Goal: Find contact information: Obtain details needed to contact an individual or organization

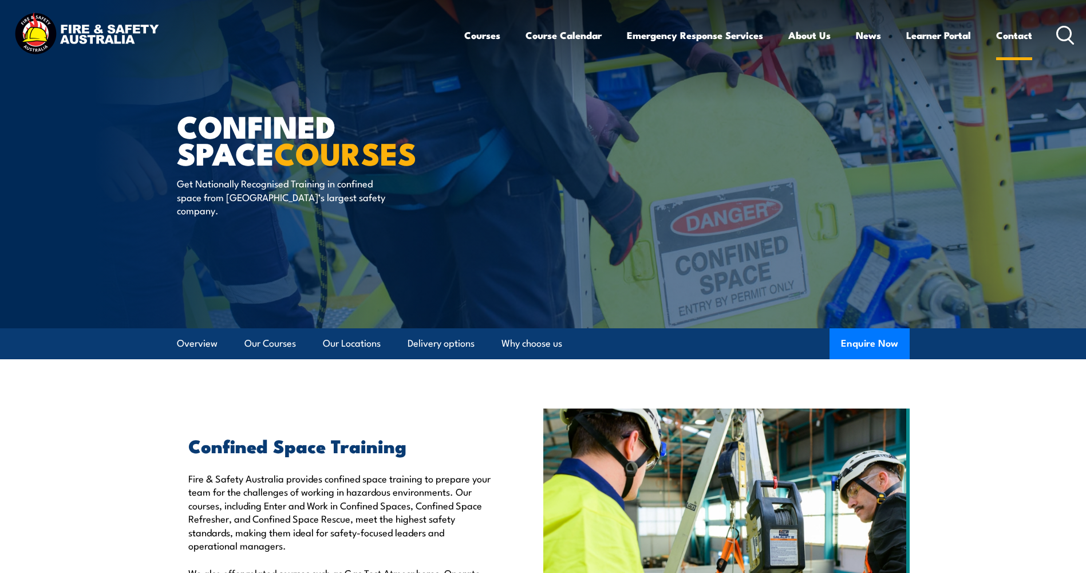
click at [1020, 31] on link "Contact" at bounding box center [1014, 35] width 36 height 30
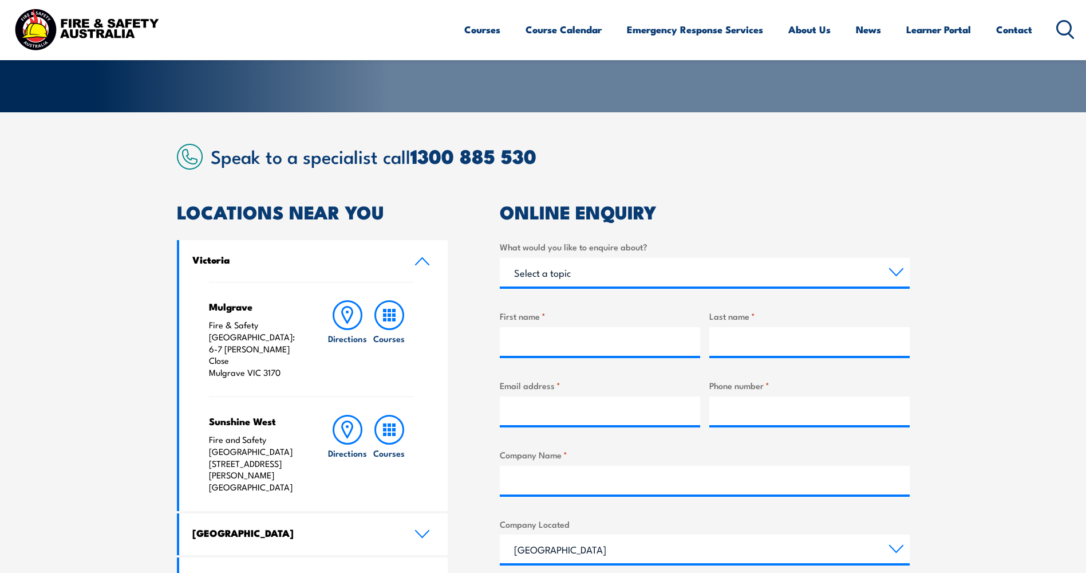
scroll to position [229, 0]
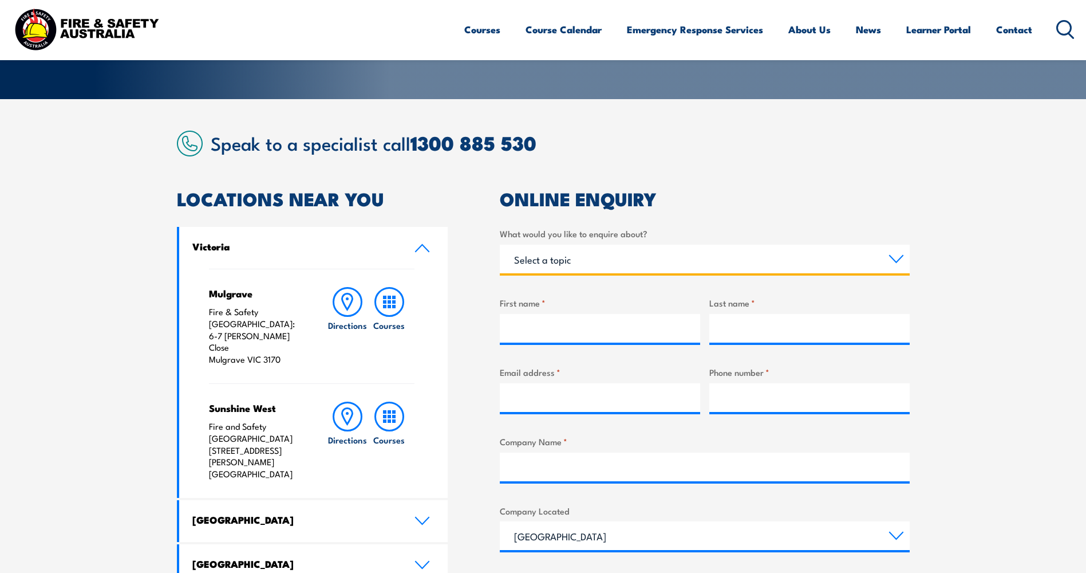
click at [629, 251] on select "Select a topic Training Emergency Response Services General Enquiry" at bounding box center [705, 259] width 410 height 29
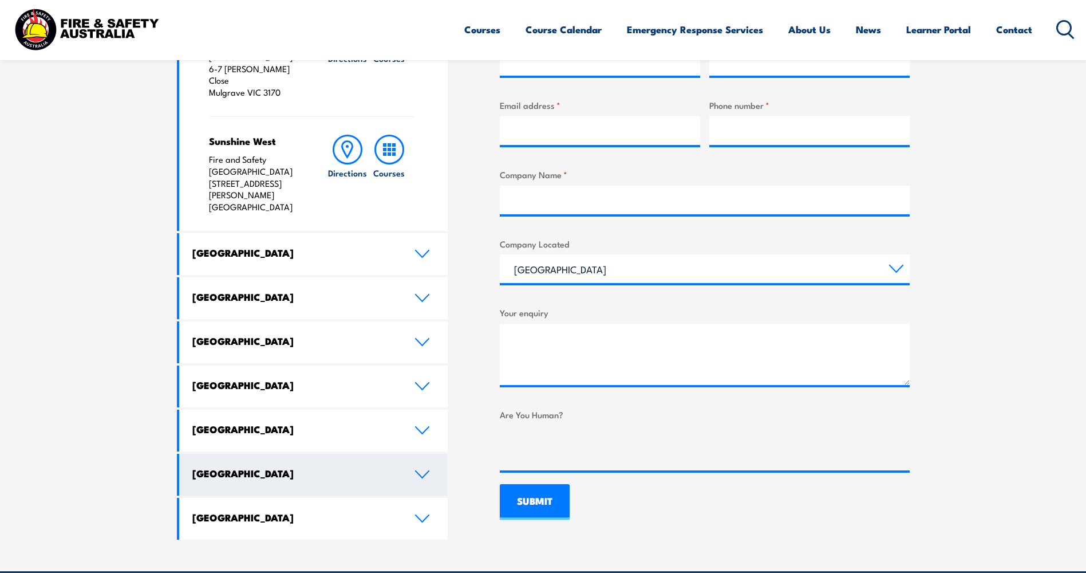
scroll to position [515, 0]
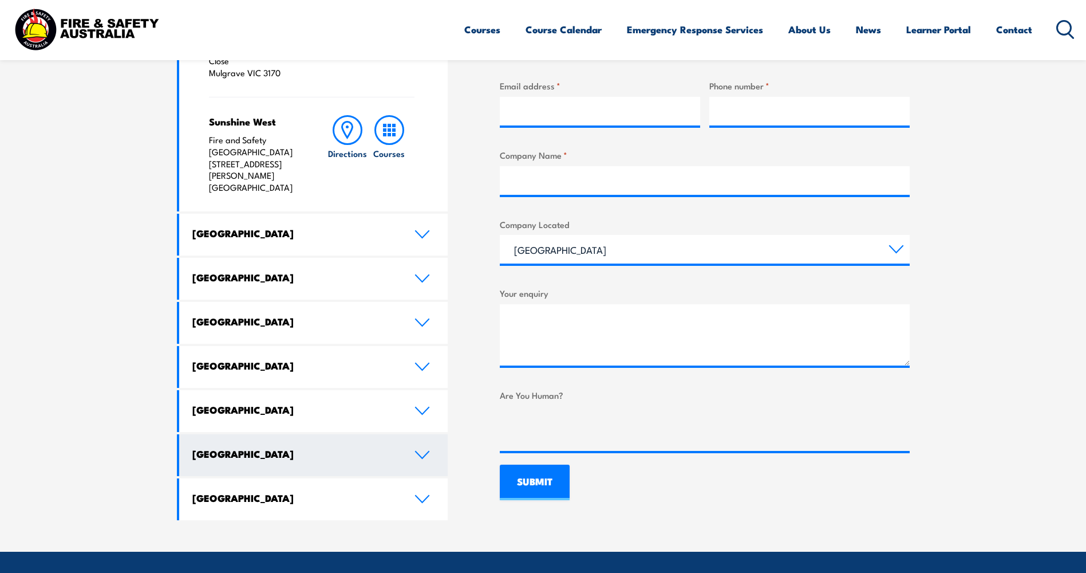
click at [270, 447] on h4 "[GEOGRAPHIC_DATA]" at bounding box center [294, 453] width 205 height 13
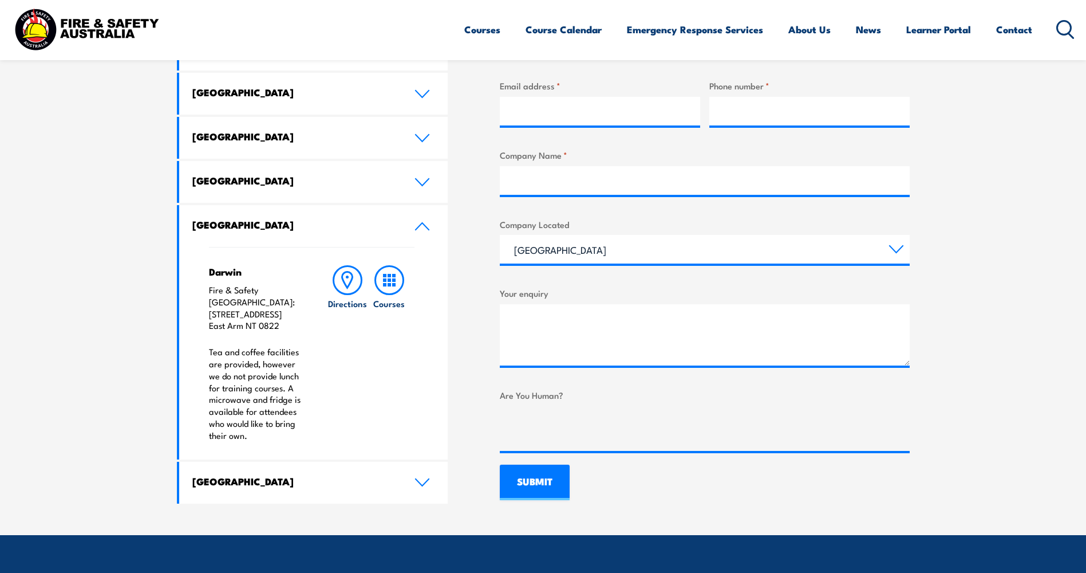
click at [277, 364] on p "Tea and coffee facilities are provided, however we do not provide lunch for tra…" at bounding box center [257, 393] width 96 height 95
click at [348, 357] on link "Directions" at bounding box center [347, 353] width 41 height 176
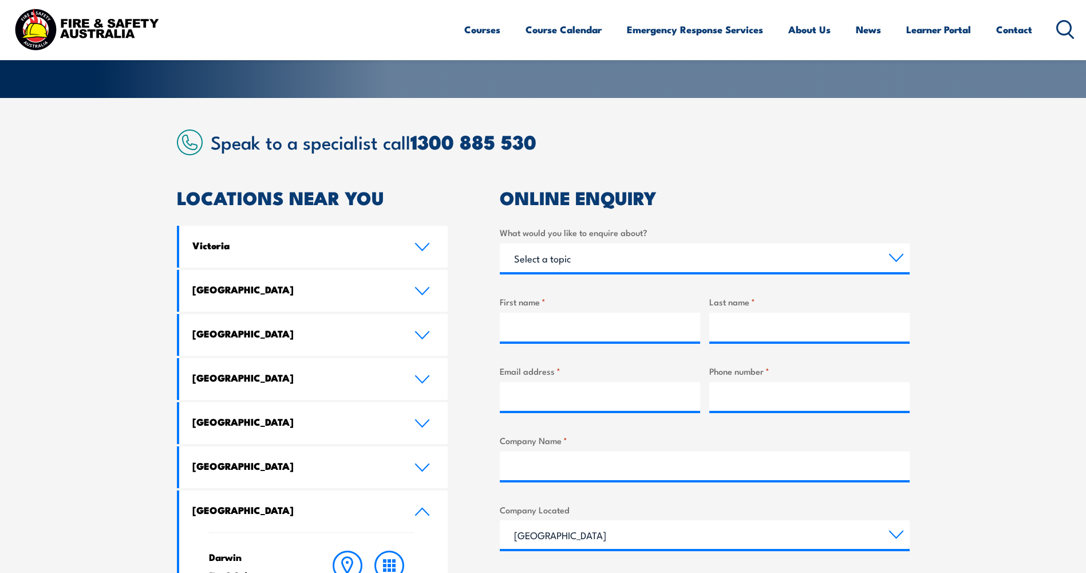
scroll to position [229, 0]
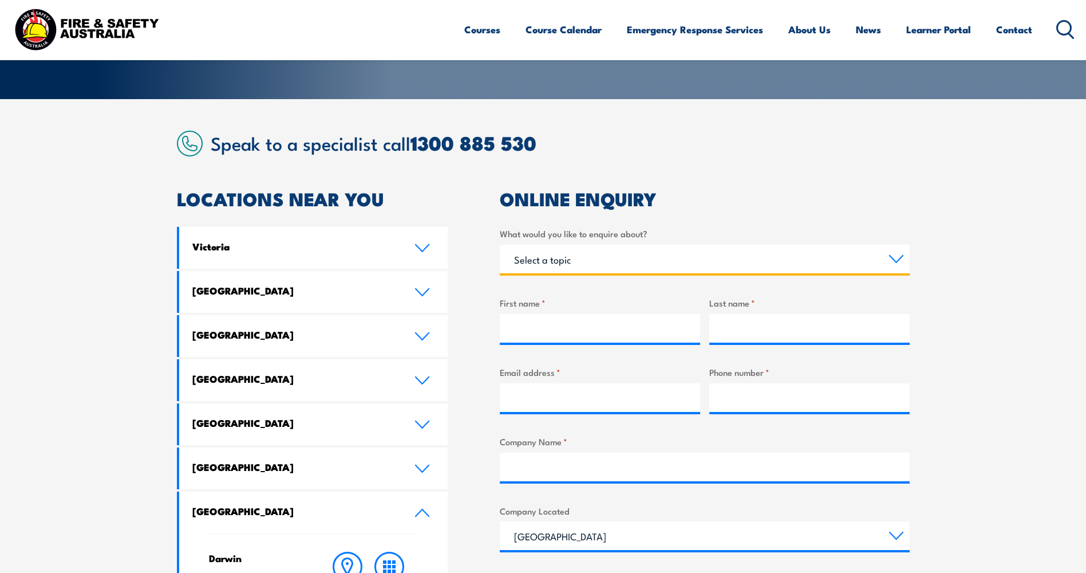
click at [649, 254] on select "Select a topic Training Emergency Response Services General Enquiry" at bounding box center [705, 259] width 410 height 29
